Goal: Task Accomplishment & Management: Use online tool/utility

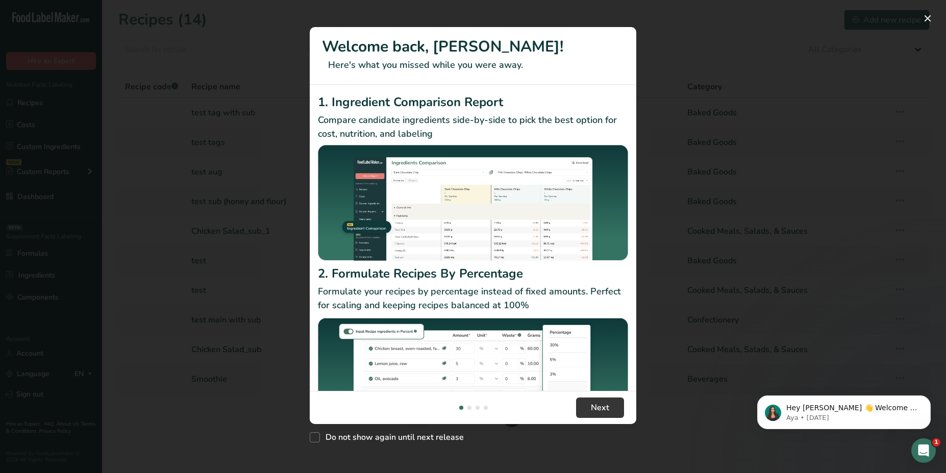
click at [280, 56] on div "New Features" at bounding box center [473, 236] width 946 height 473
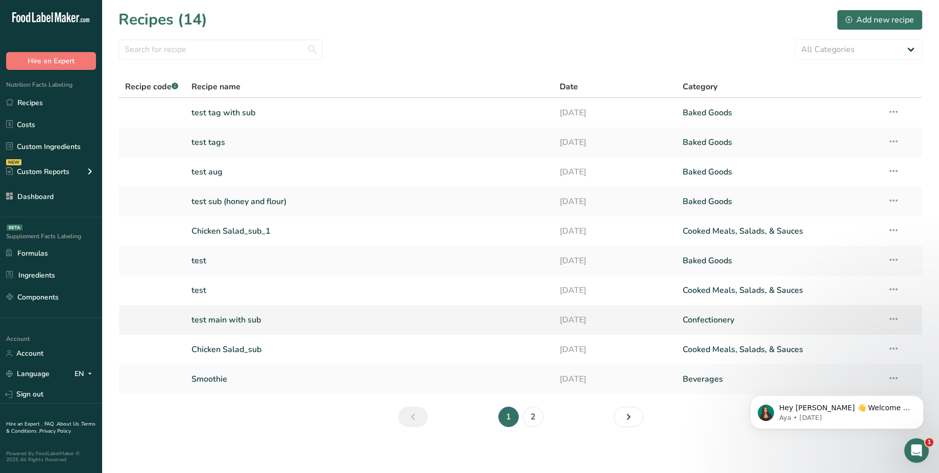
click at [249, 319] on link "test main with sub" at bounding box center [369, 319] width 356 height 21
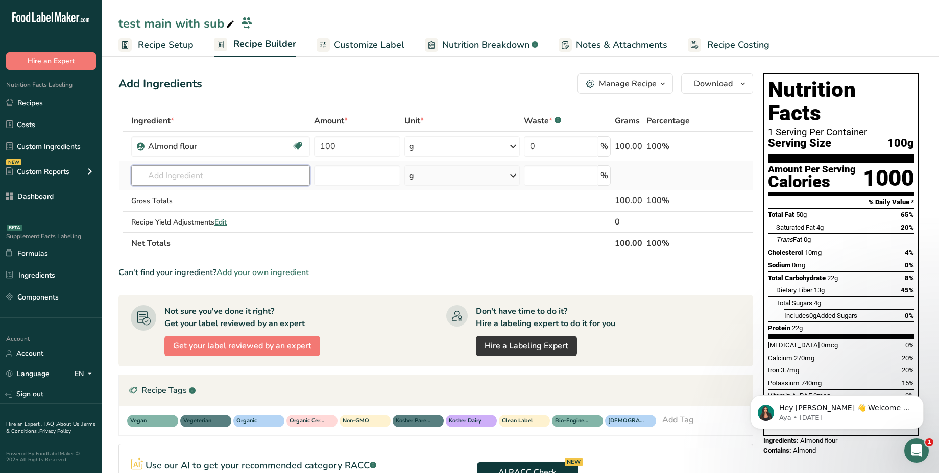
click at [187, 174] on input "text" at bounding box center [220, 175] width 178 height 20
type input "test sub"
click at [194, 192] on p "test sub (honey and flour)" at bounding box center [185, 196] width 93 height 11
type input "test sub (honey and flour)"
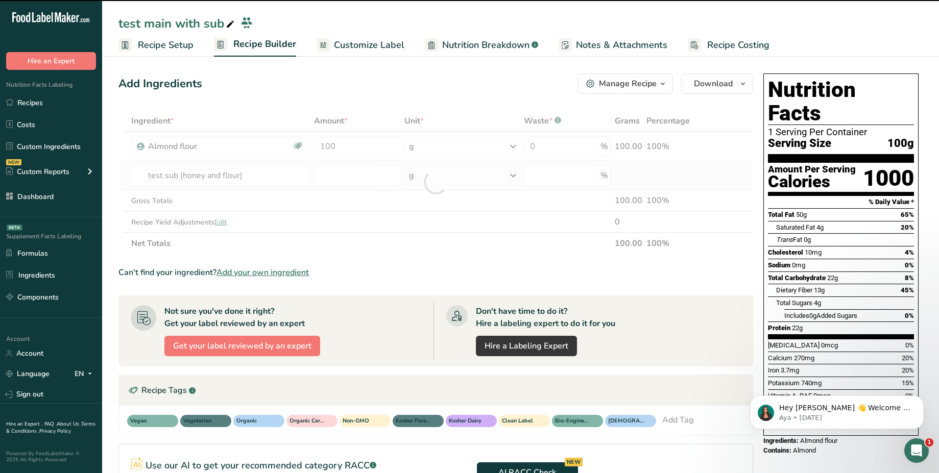
type input "0"
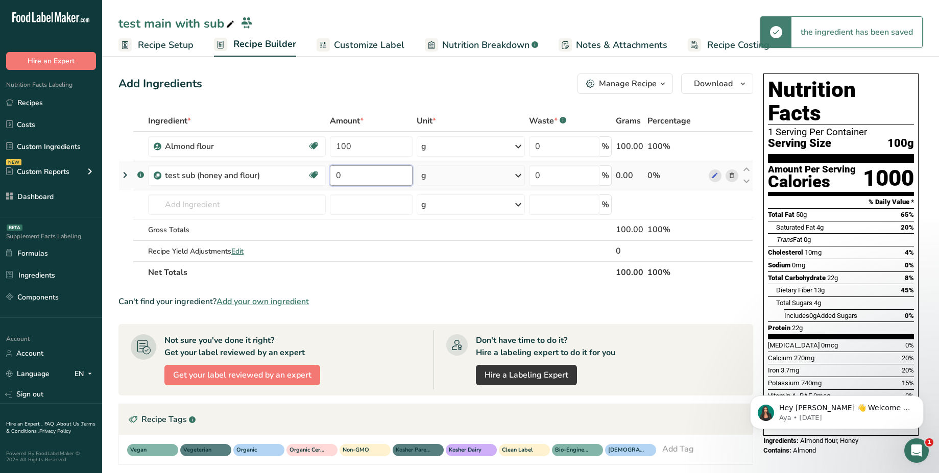
click at [364, 171] on input "0" at bounding box center [371, 175] width 83 height 20
click at [358, 175] on input "100" at bounding box center [371, 175] width 83 height 20
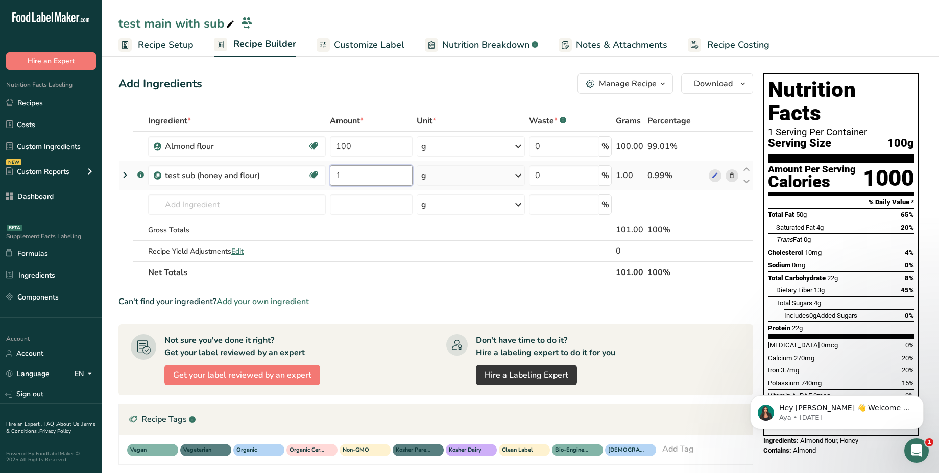
type input "1"
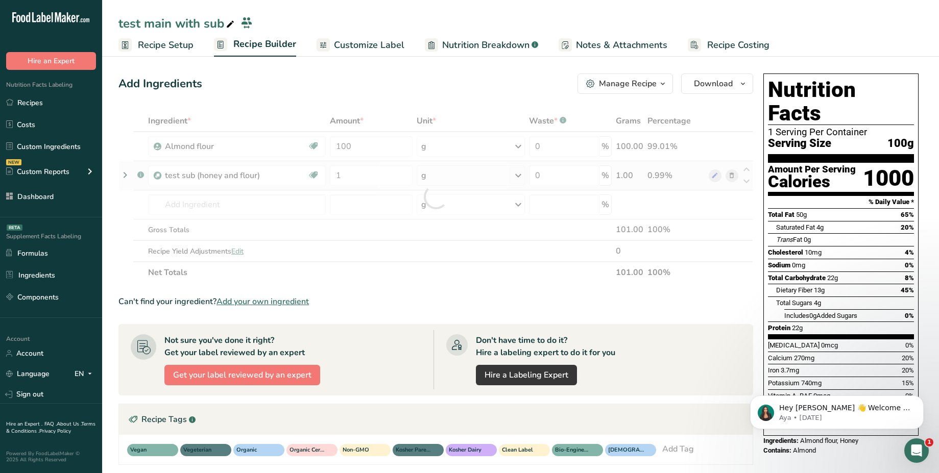
click at [420, 179] on div "Ingredient * Amount * Unit * Waste * .a-a{fill:#347362;}.b-a{fill:#fff;} Grams …" at bounding box center [435, 196] width 635 height 173
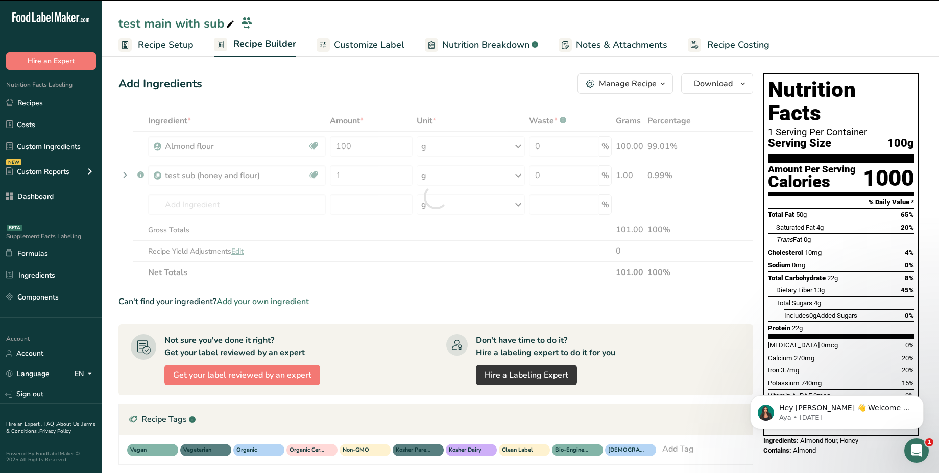
click at [456, 176] on div at bounding box center [435, 196] width 635 height 173
click at [456, 176] on div "g" at bounding box center [471, 175] width 108 height 20
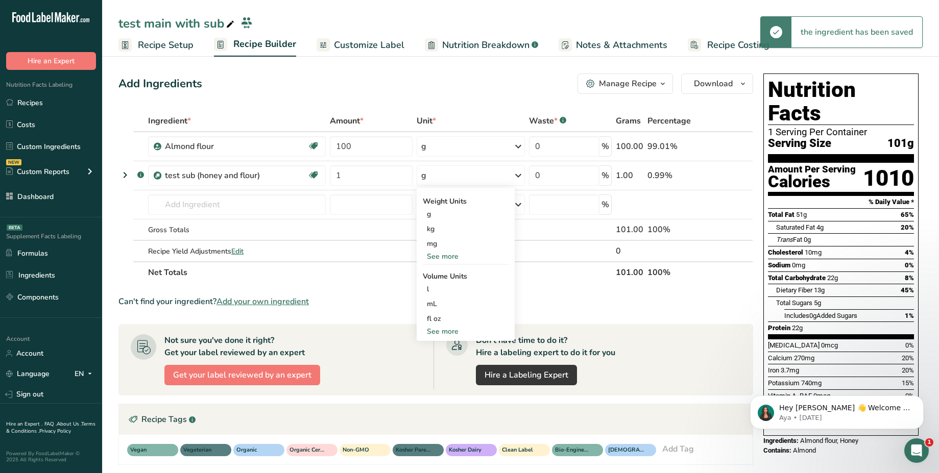
click at [456, 176] on div "g" at bounding box center [471, 175] width 108 height 20
click at [125, 174] on icon at bounding box center [125, 175] width 12 height 18
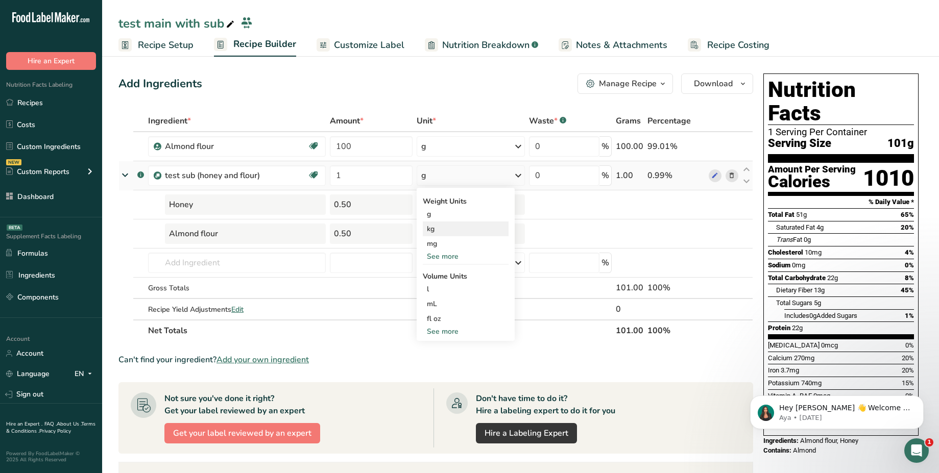
click at [444, 232] on div "kg" at bounding box center [466, 229] width 86 height 15
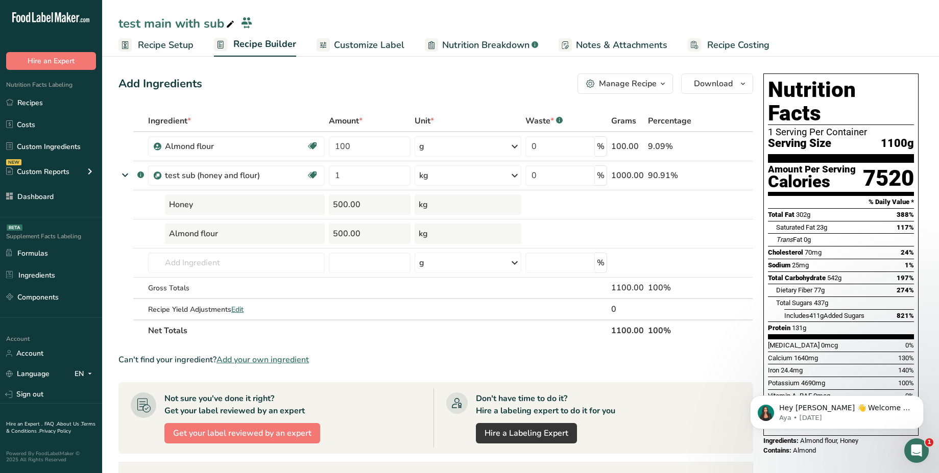
click at [174, 52] on link "Recipe Setup" at bounding box center [155, 45] width 75 height 23
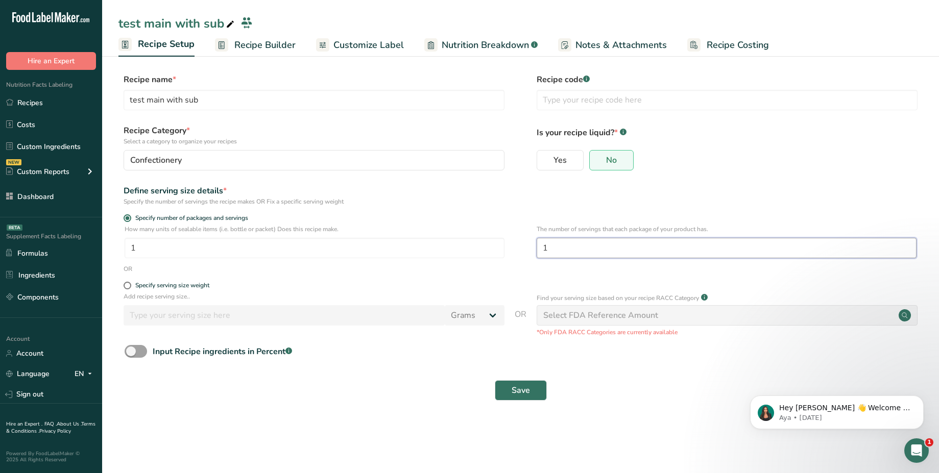
click at [558, 252] on input "1" at bounding box center [727, 248] width 380 height 20
type input "2"
click at [519, 393] on span "Save" at bounding box center [521, 390] width 18 height 12
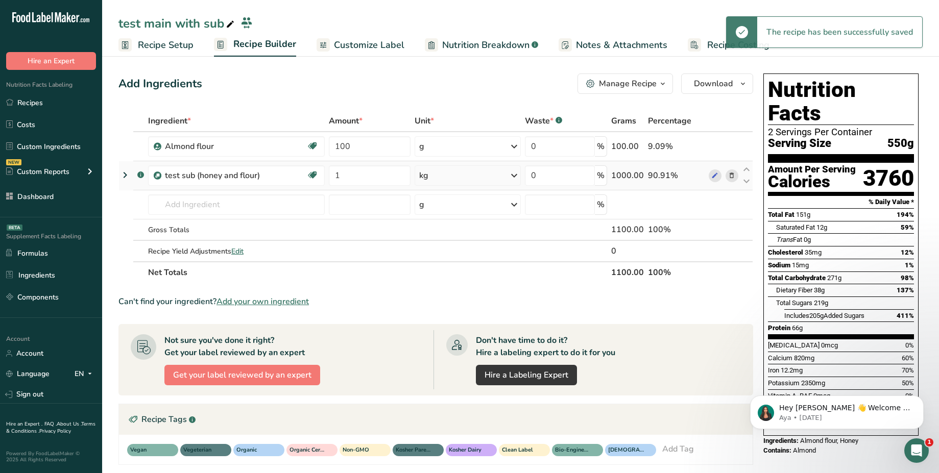
click at [123, 175] on icon at bounding box center [125, 175] width 12 height 18
